Goal: Find specific page/section: Find specific page/section

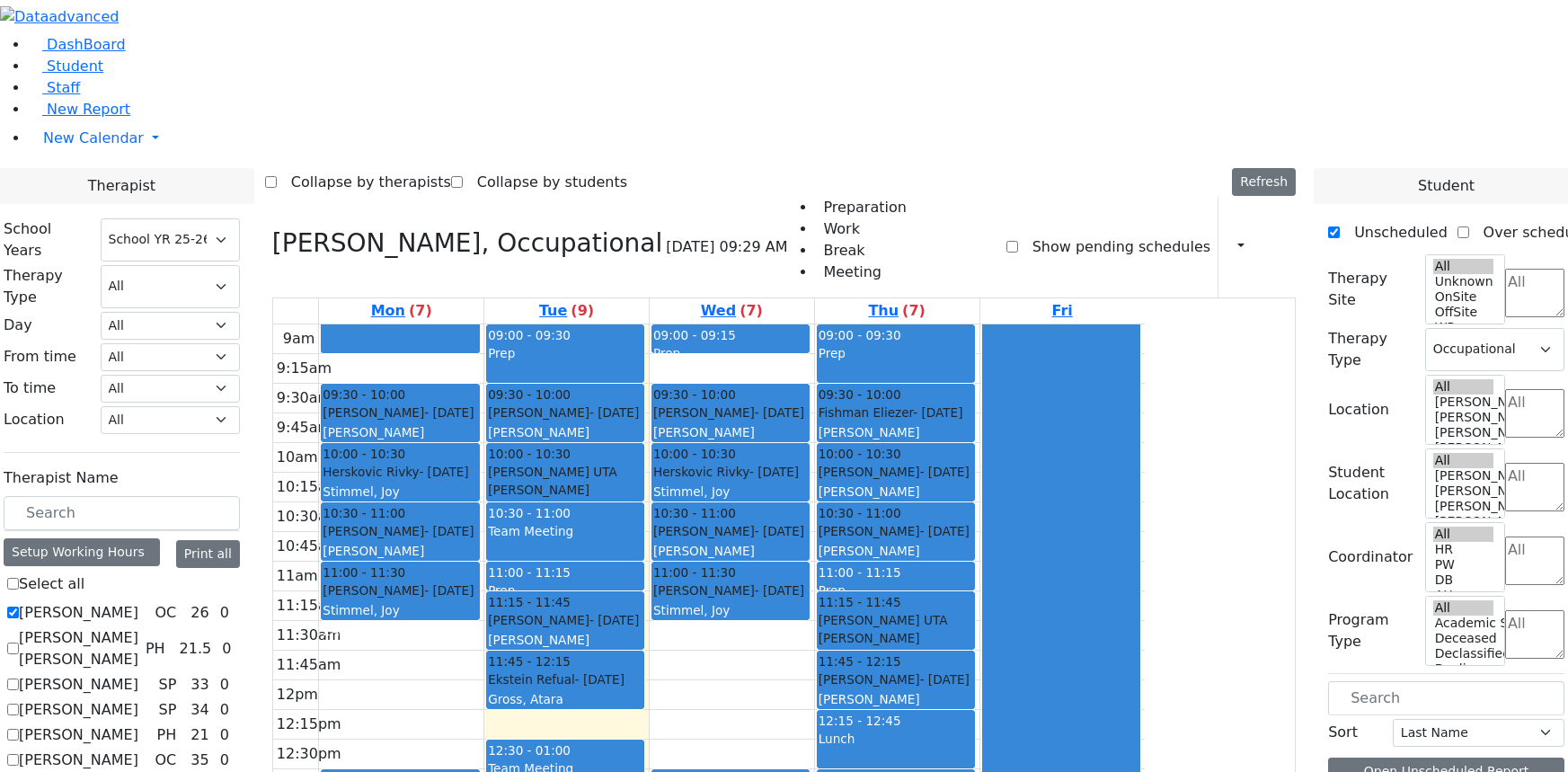
select select "212"
select select "1"
click at [84, 75] on span "Student" at bounding box center [75, 66] width 57 height 17
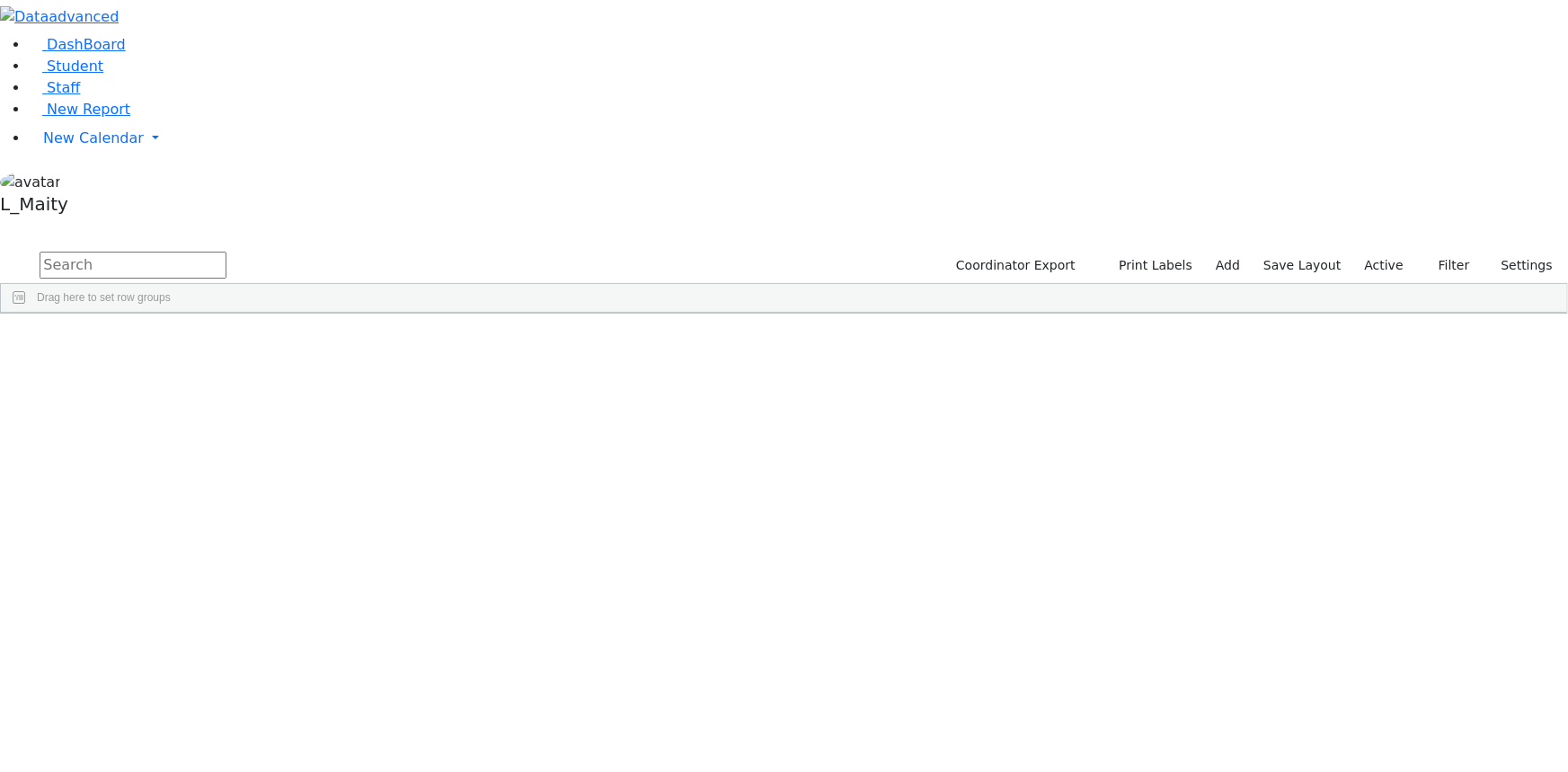
click at [226, 252] on input "text" at bounding box center [133, 265] width 187 height 27
type input "[DEMOGRAPHIC_DATA]"
click at [201, 341] on div "[PERSON_NAME]" at bounding box center [151, 353] width 102 height 24
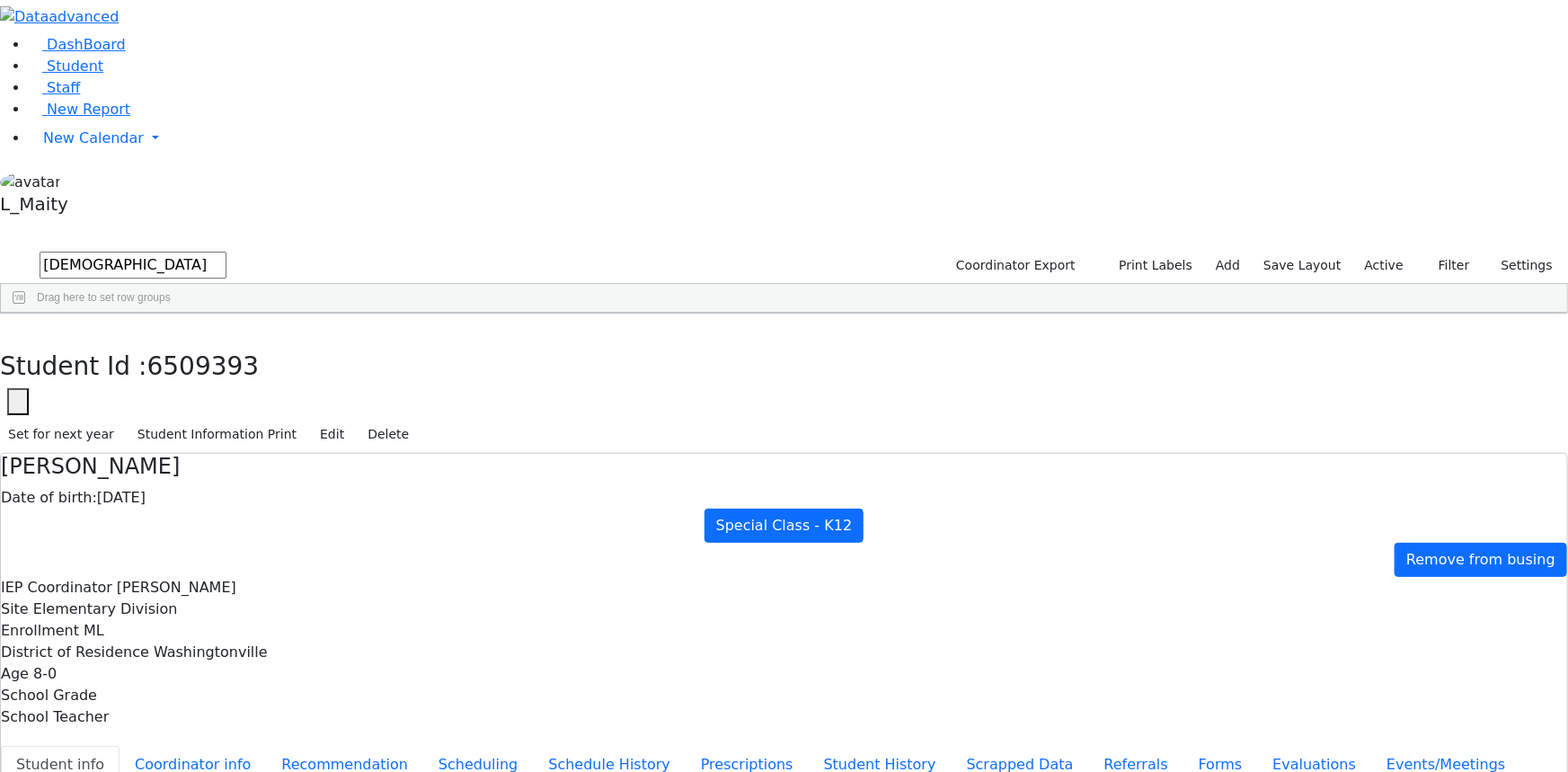
scroll to position [79, 0]
